Goal: Check status: Check status

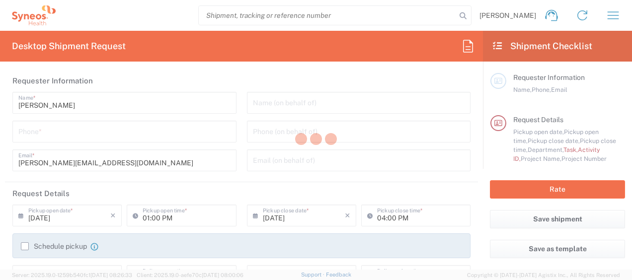
type input "4510"
type input "[GEOGRAPHIC_DATA]"
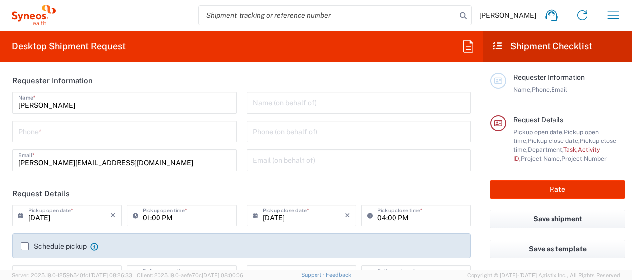
type input "Syneos Health Germany GMBH"
click at [613, 14] on icon "button" at bounding box center [613, 15] width 16 height 16
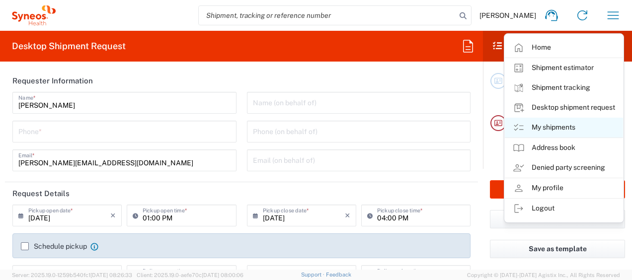
click at [543, 126] on link "My shipments" at bounding box center [564, 128] width 118 height 20
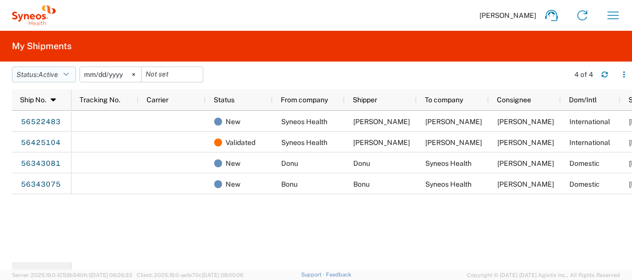
click at [69, 71] on icon "button" at bounding box center [66, 74] width 5 height 7
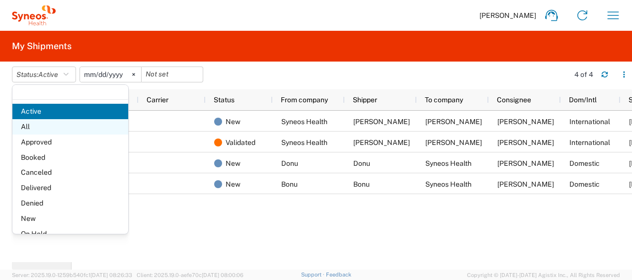
click at [28, 130] on span "All" at bounding box center [70, 126] width 116 height 15
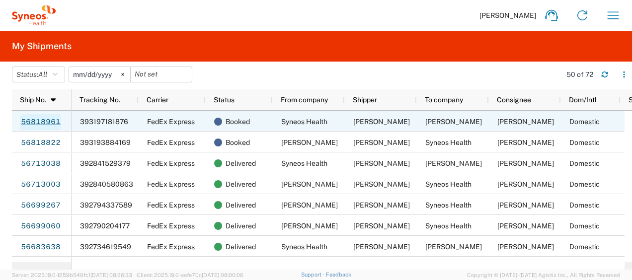
click at [40, 119] on link "56818961" at bounding box center [40, 122] width 41 height 16
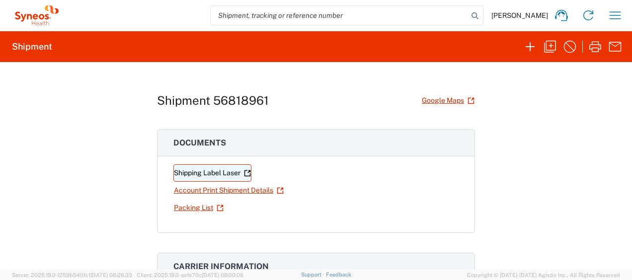
click at [201, 170] on link "Shipping Label Laser" at bounding box center [212, 172] width 78 height 17
